Goal: Task Accomplishment & Management: Use online tool/utility

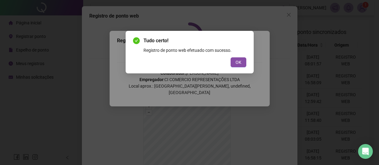
click at [242, 60] on button "OK" at bounding box center [238, 62] width 16 height 10
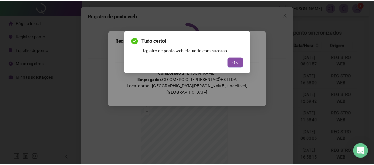
scroll to position [60, 0]
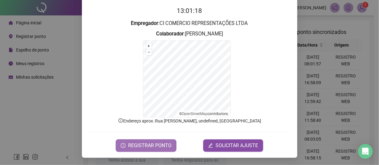
click at [145, 145] on span "REGISTRAR PONTO" at bounding box center [149, 145] width 43 height 7
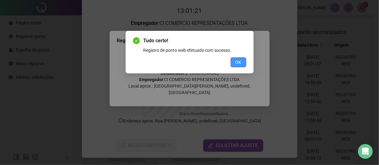
click at [242, 62] on button "OK" at bounding box center [238, 62] width 16 height 10
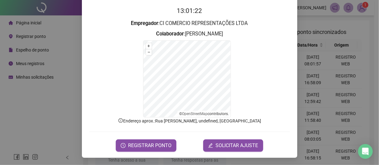
drag, startPoint x: 62, startPoint y: 26, endPoint x: 59, endPoint y: 17, distance: 9.6
click at [62, 26] on div "Registro de ponto web 13:01:22 Empregador : CI COMERCIO REPRESENTAÇÕES LTDA Col…" at bounding box center [189, 82] width 379 height 165
